Goal: Transaction & Acquisition: Purchase product/service

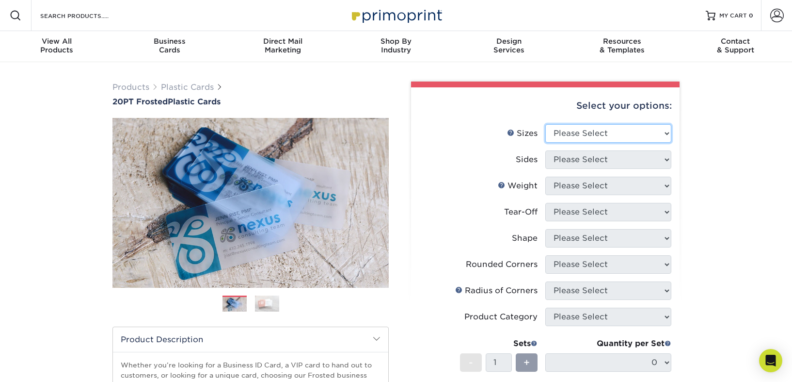
click at [668, 134] on select "Please Select 2" x 3.5" 2" x 8" 2.12" x 3.375" 2.5" x 2.5" 4.25" x 6"" at bounding box center [608, 133] width 126 height 18
select select "2.00x3.50"
click at [545, 124] on select "Please Select 2" x 3.5" 2" x 8" 2.12" x 3.375" 2.5" x 2.5" 4.25" x 6"" at bounding box center [608, 133] width 126 height 18
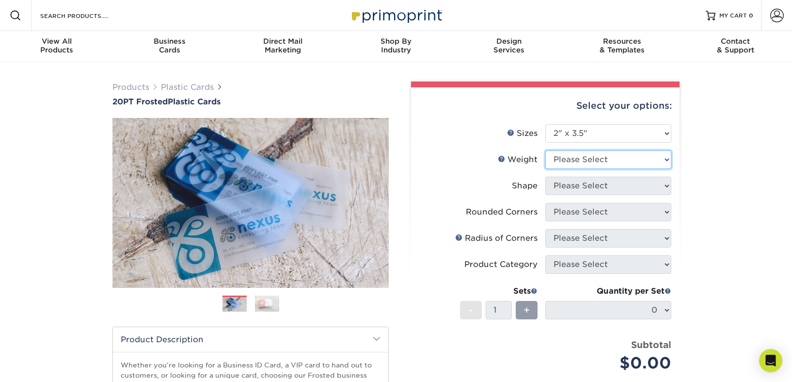
click at [667, 160] on select "Please Select 20PT Frosted Plastic 20PT Frosted Plastic" at bounding box center [608, 159] width 126 height 18
select select "20PT Frosted Plastic"
click at [545, 150] on select "Please Select 20PT Frosted Plastic 20PT Frosted Plastic" at bounding box center [608, 159] width 126 height 18
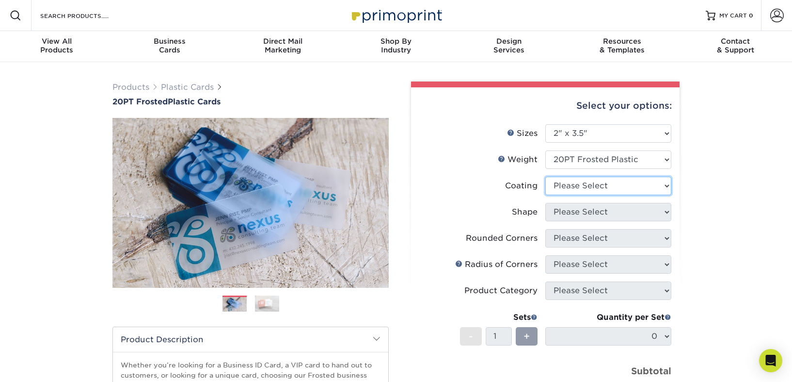
click at [661, 184] on select at bounding box center [608, 185] width 126 height 18
select select "3e7618de-abca-4bda-9f97-8b9129e913d8"
click at [545, 176] on select at bounding box center [608, 185] width 126 height 18
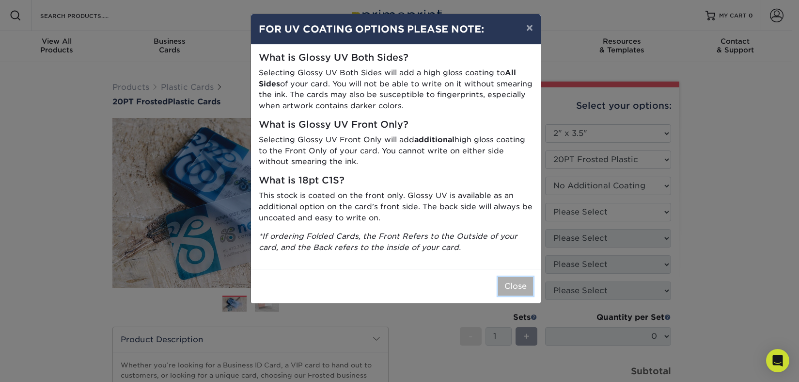
click at [508, 288] on button "Close" at bounding box center [515, 286] width 35 height 18
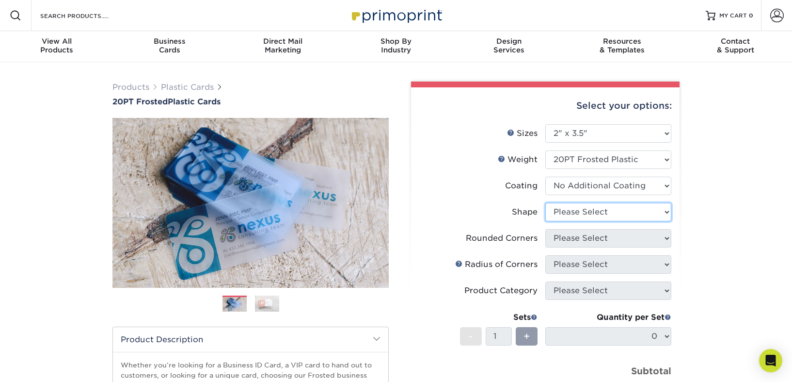
click at [665, 211] on select "Please Select Oval Standard" at bounding box center [608, 212] width 126 height 18
select select "standard"
click at [545, 203] on select "Please Select Oval Standard" at bounding box center [608, 212] width 126 height 18
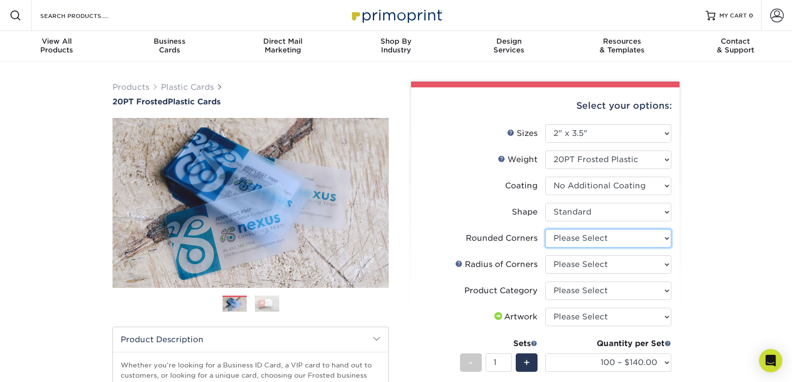
click at [666, 240] on select "Please Select Yes - Round 4 Corners" at bounding box center [608, 238] width 126 height 18
select select "7672df9e-0e0a-464d-8e1f-920c575e4da3"
click at [545, 229] on select "Please Select Yes - Round 4 Corners" at bounding box center [608, 238] width 126 height 18
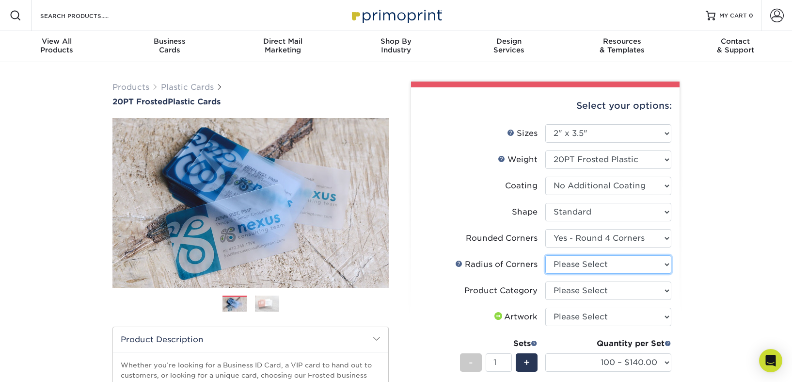
click at [668, 262] on select "Please Select Rounded 1/8" Rounded 1/4"" at bounding box center [608, 264] width 126 height 18
select select "479fbfe7-6a0c-4895-8c9a-81739b7486c9"
click at [545, 255] on select "Please Select Rounded 1/8" Rounded 1/4"" at bounding box center [608, 264] width 126 height 18
click at [667, 290] on select "Please Select Business Cards" at bounding box center [608, 290] width 126 height 18
select select "3b5148f1-0588-4f88-a218-97bcfdce65c1"
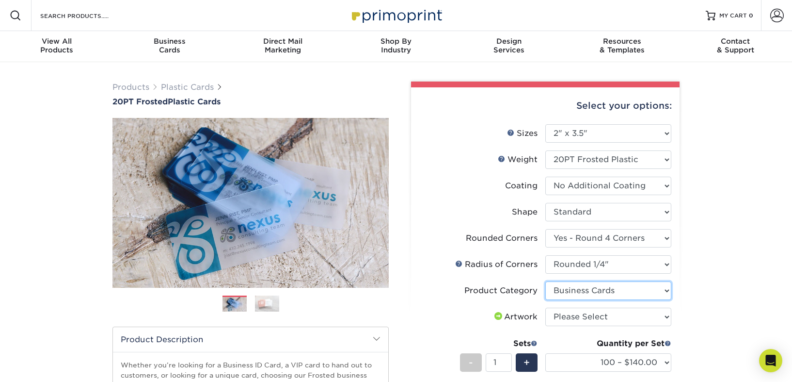
click at [545, 281] on select "Please Select Business Cards" at bounding box center [608, 290] width 126 height 18
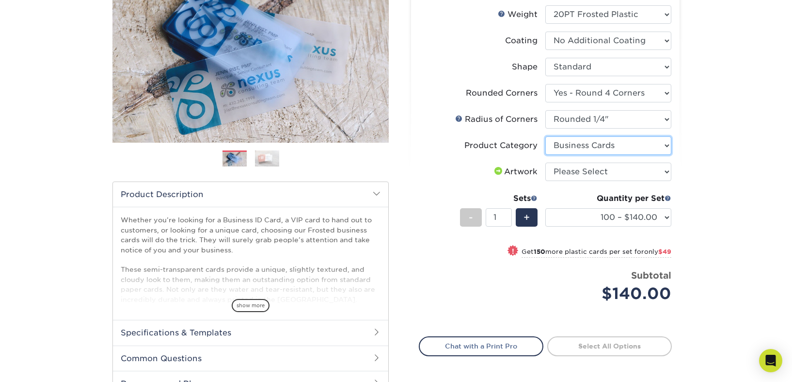
scroll to position [146, 0]
